Goal: Task Accomplishment & Management: Manage account settings

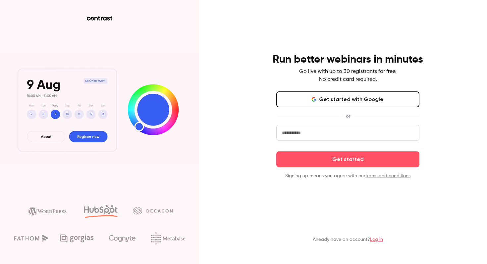
click at [325, 133] on input "email" at bounding box center [347, 133] width 143 height 16
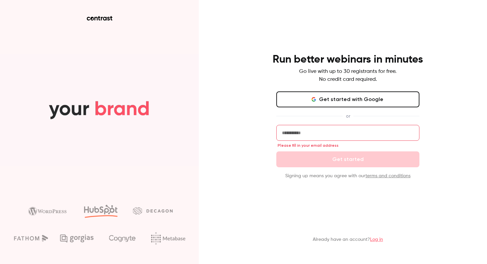
type input "**********"
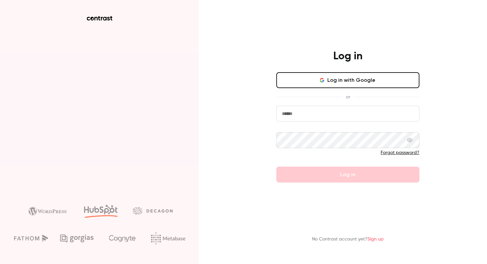
type input "**********"
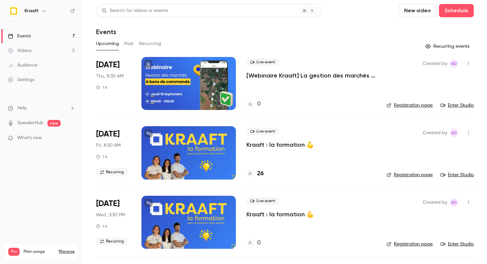
click at [277, 145] on p "Kraaft : la formation 💪" at bounding box center [279, 145] width 67 height 8
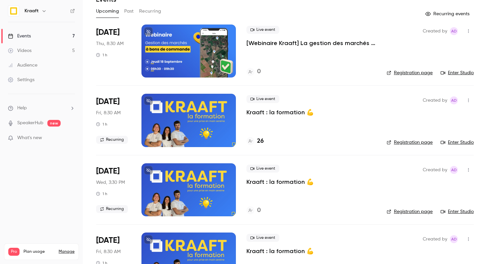
scroll to position [25, 0]
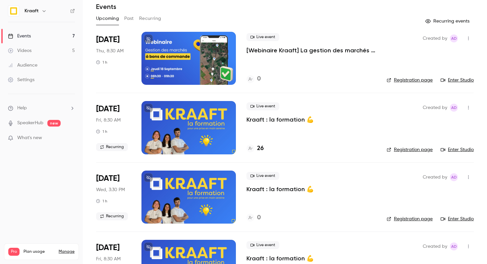
click at [130, 19] on button "Past" at bounding box center [129, 18] width 10 height 11
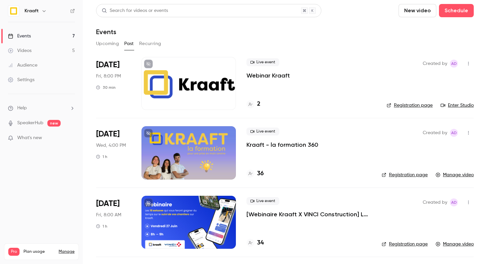
click at [99, 46] on button "Upcoming" at bounding box center [107, 43] width 23 height 11
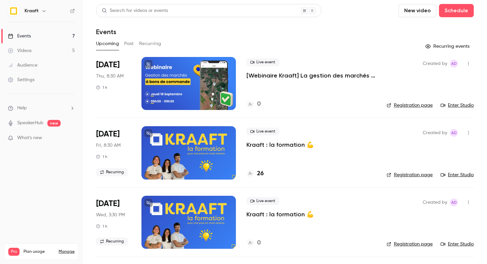
click at [144, 44] on button "Recurring" at bounding box center [150, 43] width 22 height 11
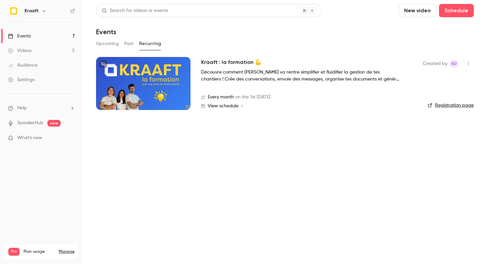
click at [448, 109] on link "Registration page" at bounding box center [450, 105] width 46 height 7
click at [112, 41] on button "Upcoming" at bounding box center [107, 43] width 23 height 11
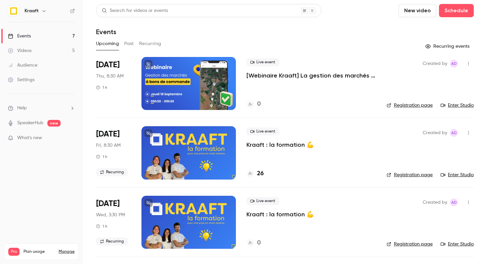
click at [148, 37] on div "Search for videos or events New video Schedule Events Upcoming Past Recurring R…" at bounding box center [284, 269] width 377 height 530
click at [148, 40] on button "Recurring" at bounding box center [150, 43] width 22 height 11
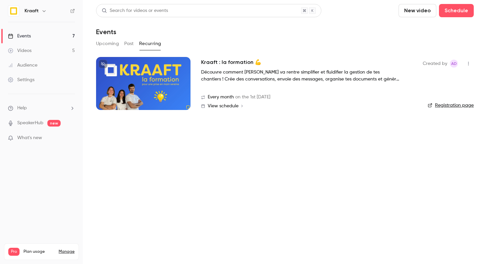
click at [221, 63] on h2 "Kraaft : la formation 💪" at bounding box center [231, 62] width 60 height 8
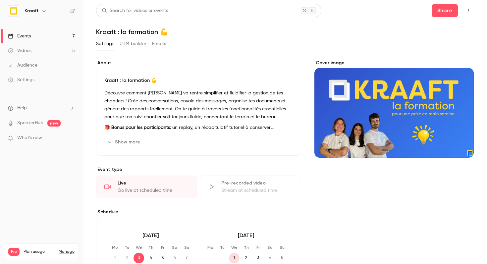
click at [154, 45] on button "Emails" at bounding box center [159, 43] width 14 height 11
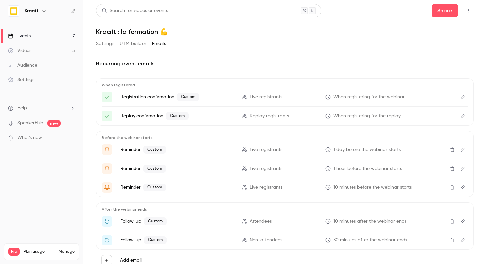
click at [135, 45] on button "UTM builder" at bounding box center [133, 43] width 27 height 11
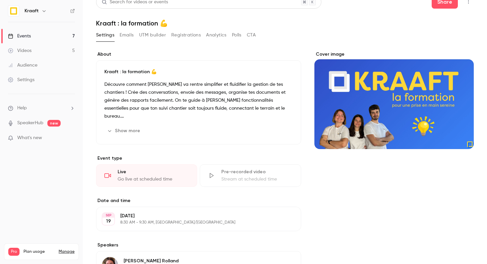
scroll to position [8, 0]
click at [196, 31] on button "Registrations" at bounding box center [185, 35] width 29 height 11
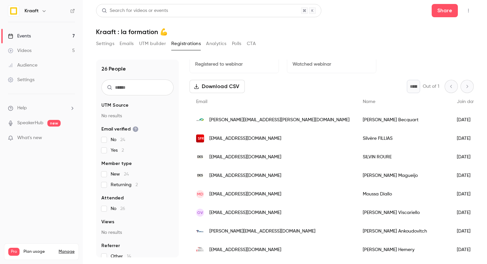
scroll to position [3, 0]
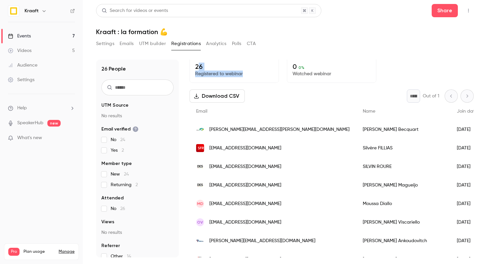
drag, startPoint x: 197, startPoint y: 67, endPoint x: 246, endPoint y: 74, distance: 49.5
click at [246, 74] on div "26 Registered to webinar" at bounding box center [233, 70] width 89 height 26
click at [246, 74] on p "Registered to webinar" at bounding box center [234, 74] width 78 height 7
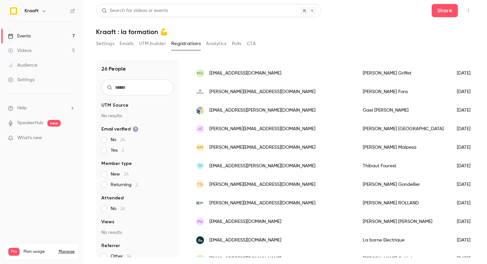
scroll to position [337, 0]
click at [304, 40] on div "Settings Emails UTM builder Registrations Analytics Polls CTA" at bounding box center [284, 44] width 377 height 13
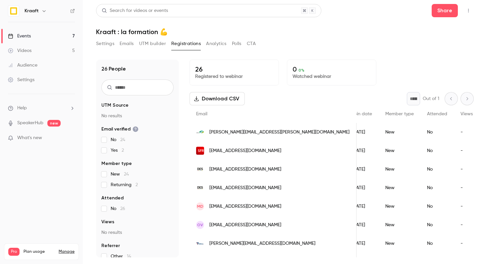
scroll to position [0, 109]
click at [53, 38] on link "Events 7" at bounding box center [41, 36] width 83 height 15
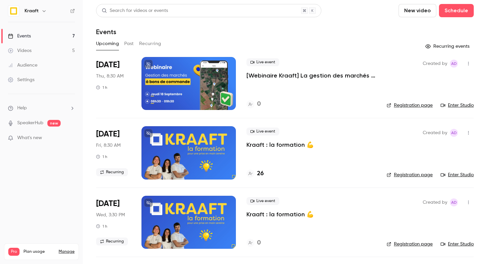
click at [129, 44] on button "Past" at bounding box center [129, 43] width 10 height 11
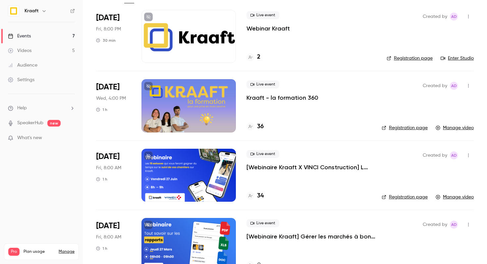
scroll to position [54, 0]
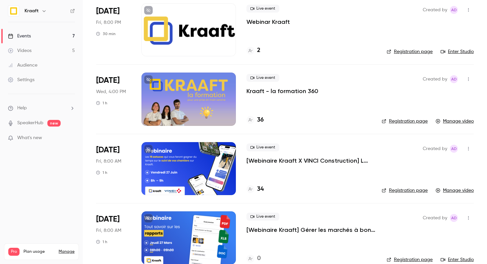
click at [267, 90] on p "Kraaft - la formation 360" at bounding box center [282, 91] width 72 height 8
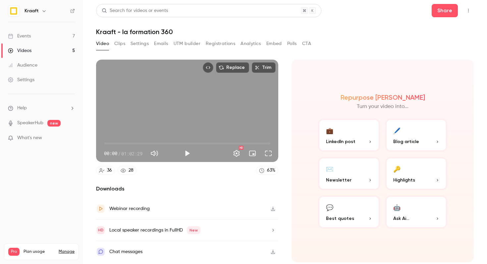
click at [211, 46] on button "Registrations" at bounding box center [220, 43] width 29 height 11
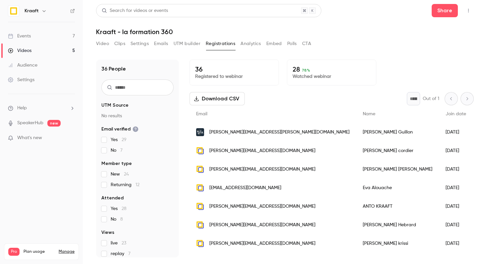
click at [250, 45] on button "Analytics" at bounding box center [250, 43] width 21 height 11
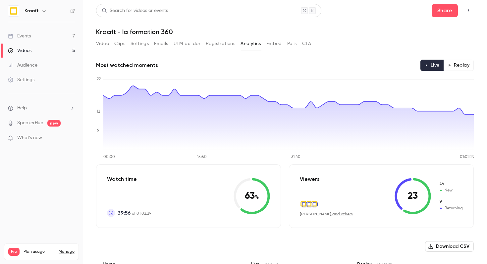
click at [210, 47] on button "Registrations" at bounding box center [220, 43] width 29 height 11
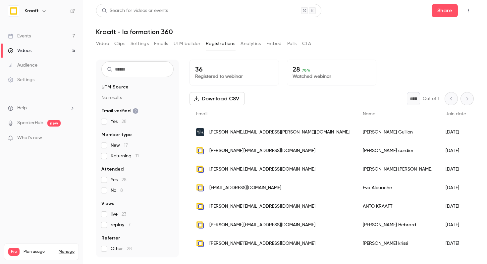
scroll to position [29, 0]
click at [103, 217] on label "live 23" at bounding box center [137, 214] width 72 height 7
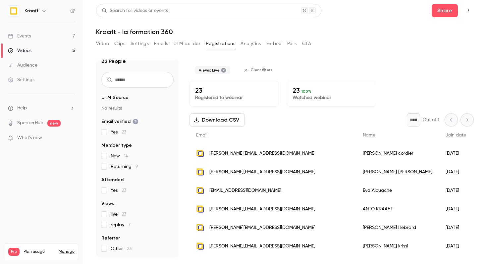
scroll to position [8, 0]
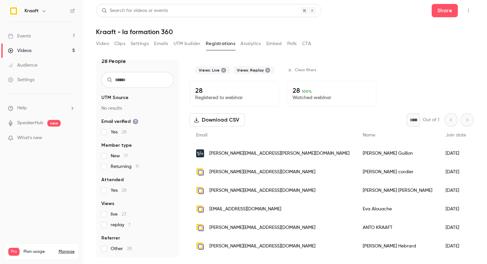
click at [103, 217] on div "live 23 replay 7" at bounding box center [137, 219] width 72 height 17
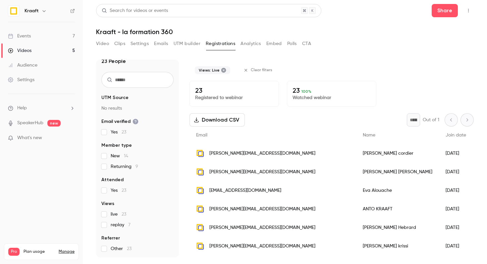
click at [103, 217] on label "live 23" at bounding box center [137, 214] width 72 height 7
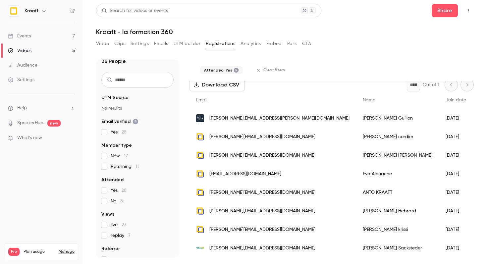
scroll to position [0, 0]
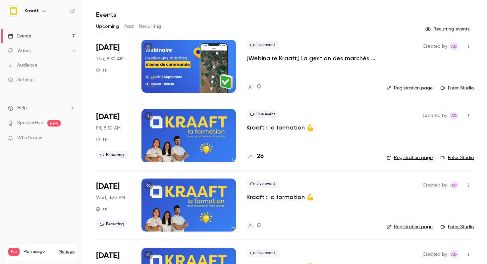
scroll to position [18, 0]
click at [276, 129] on p "Kraaft : la formation 💪" at bounding box center [279, 127] width 67 height 8
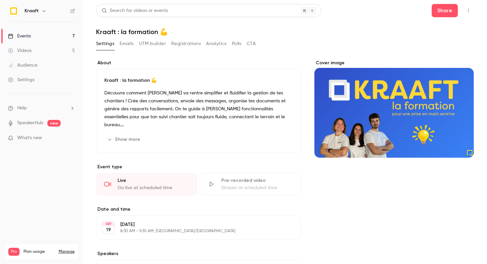
click at [188, 45] on button "Registrations" at bounding box center [185, 43] width 29 height 11
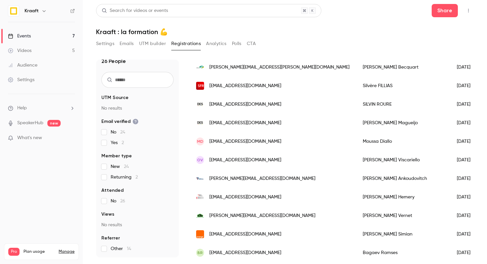
scroll to position [53, 0]
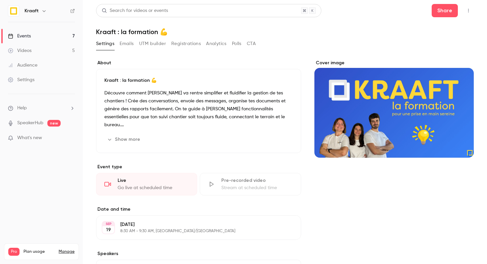
click at [34, 33] on link "Events 7" at bounding box center [41, 36] width 83 height 15
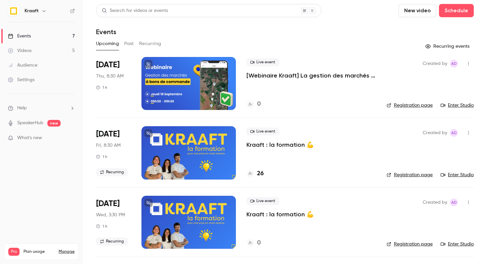
click at [149, 42] on button "Recurring" at bounding box center [150, 43] width 22 height 11
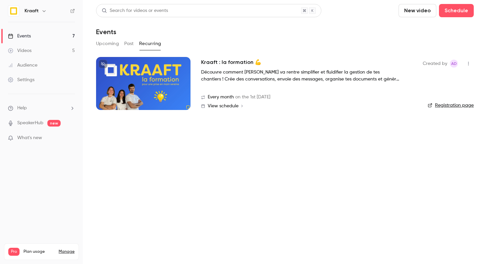
click at [136, 42] on div "Upcoming Past Recurring" at bounding box center [284, 43] width 377 height 11
click at [129, 43] on button "Past" at bounding box center [129, 43] width 10 height 11
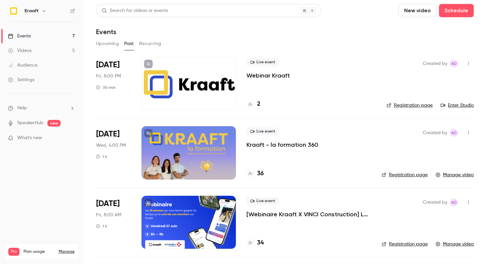
click at [187, 135] on div at bounding box center [188, 152] width 94 height 53
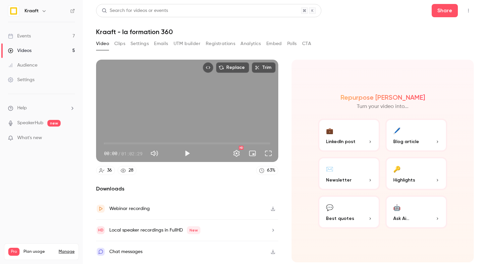
click at [213, 44] on button "Registrations" at bounding box center [220, 43] width 29 height 11
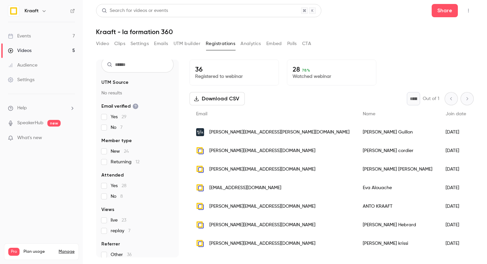
scroll to position [29, 0]
